Goal: Task Accomplishment & Management: Use online tool/utility

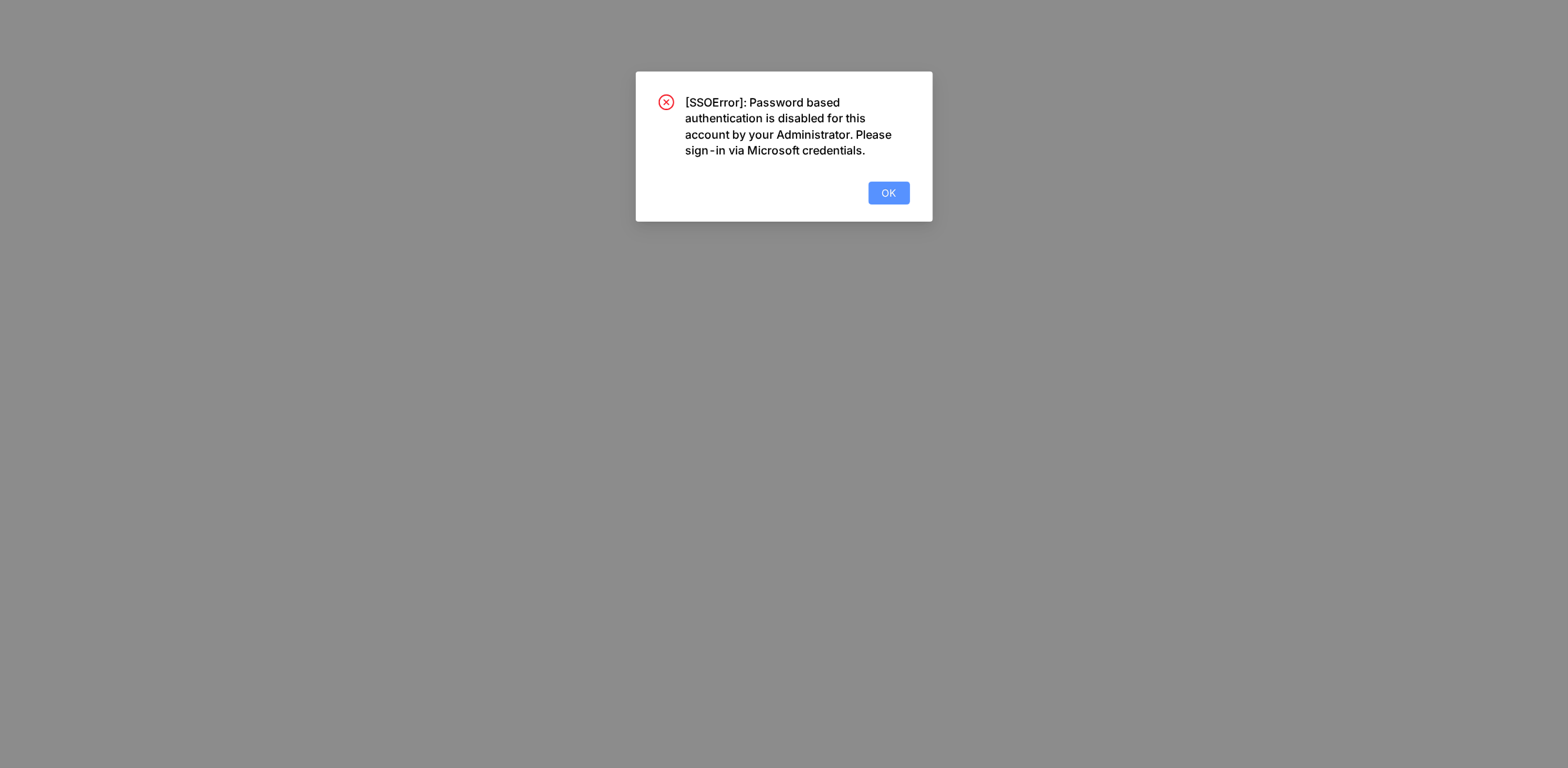
click at [884, 193] on span "OK" at bounding box center [889, 193] width 14 height 16
